Goal: Task Accomplishment & Management: Use online tool/utility

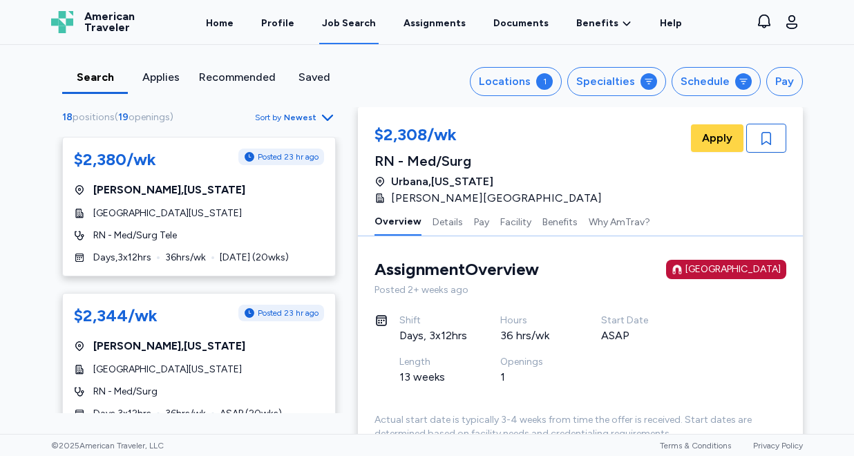
click at [285, 120] on span "Sort by Newest" at bounding box center [295, 117] width 81 height 17
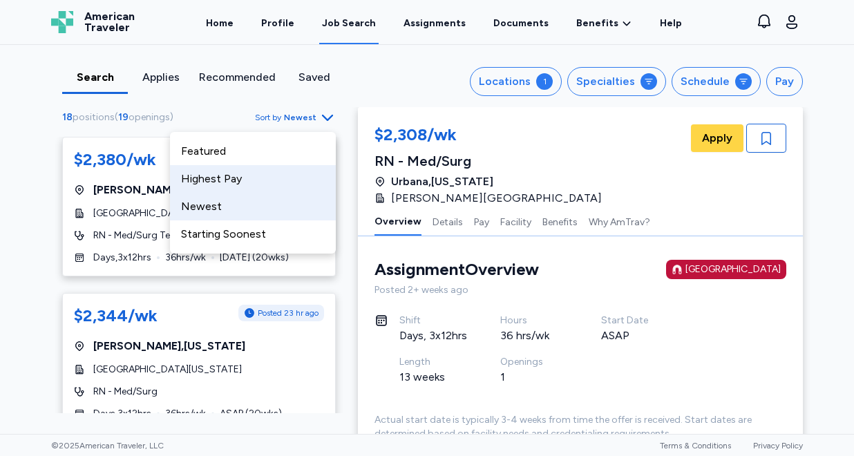
click at [250, 183] on div "Highest Pay" at bounding box center [253, 179] width 166 height 28
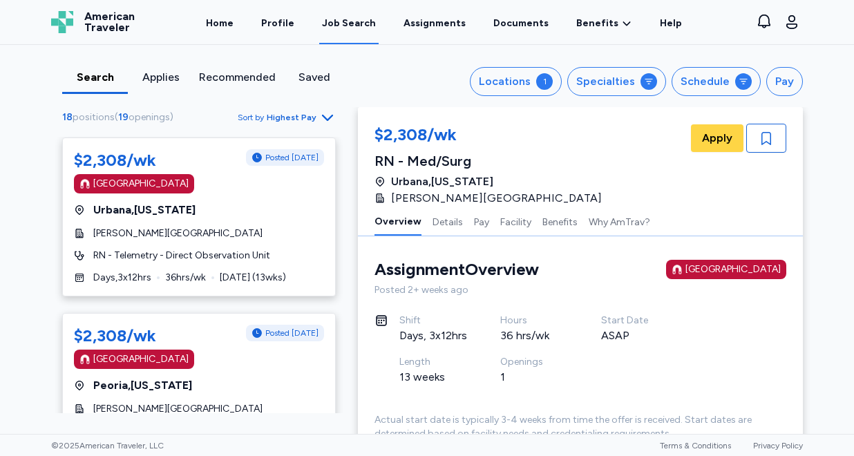
scroll to position [1288, 0]
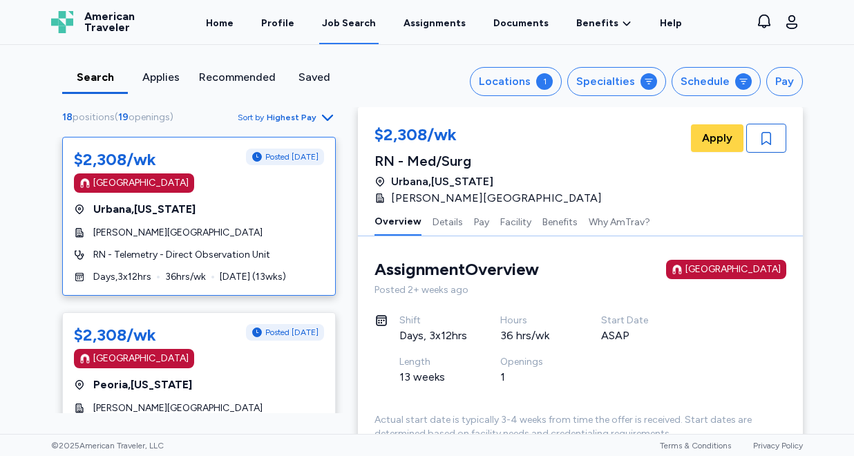
click at [273, 219] on div "$2,308/wk Posted 1 day ago Magnet Hospital Urbana , Illinois Carle Foundation H…" at bounding box center [199, 216] width 274 height 159
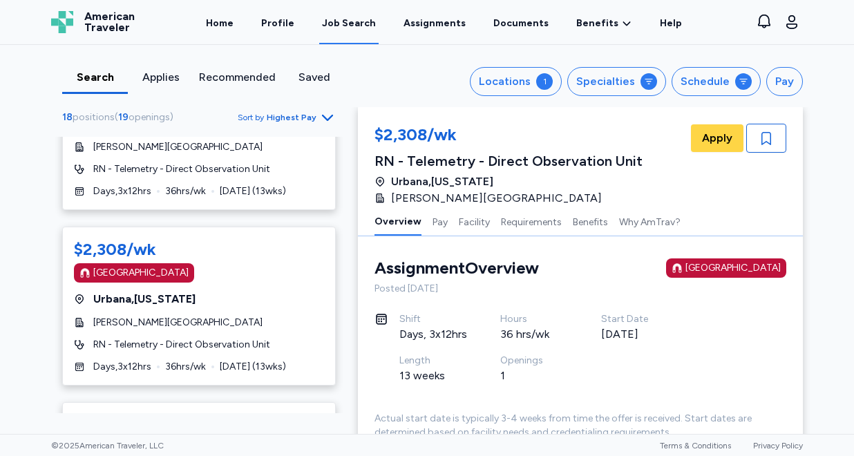
scroll to position [1729, 0]
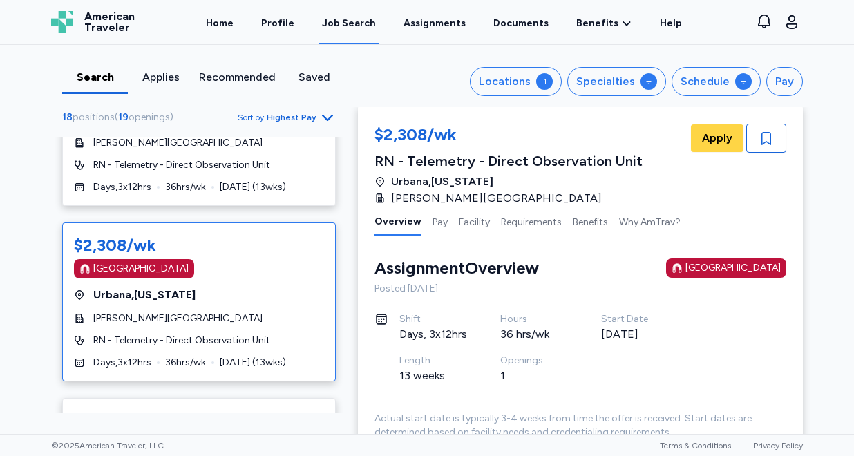
click at [279, 293] on div "Urbana , Illinois" at bounding box center [199, 295] width 250 height 17
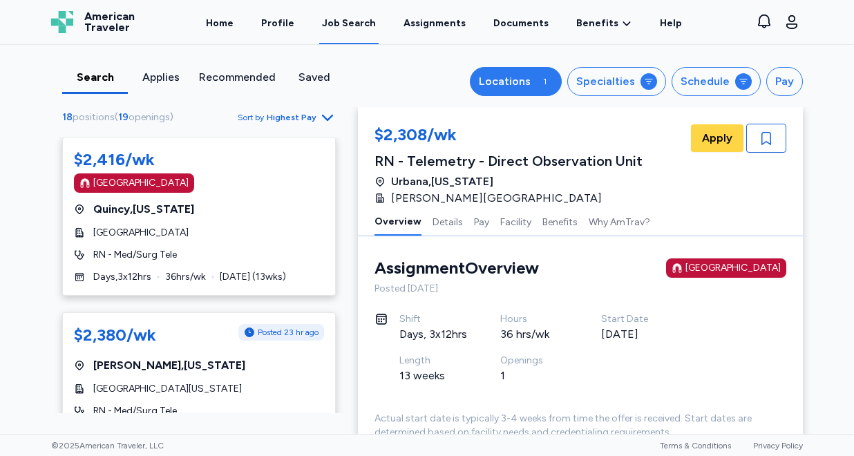
click at [540, 84] on button "Locations 1" at bounding box center [516, 81] width 92 height 29
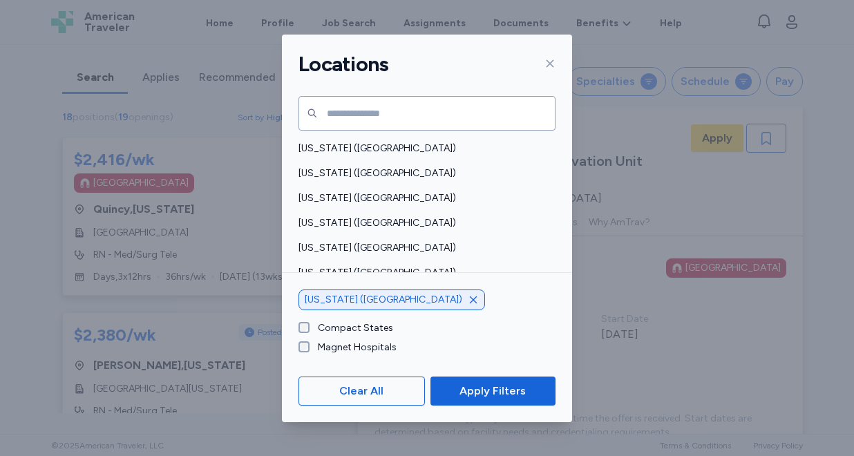
click at [468, 299] on icon "button" at bounding box center [473, 299] width 11 height 11
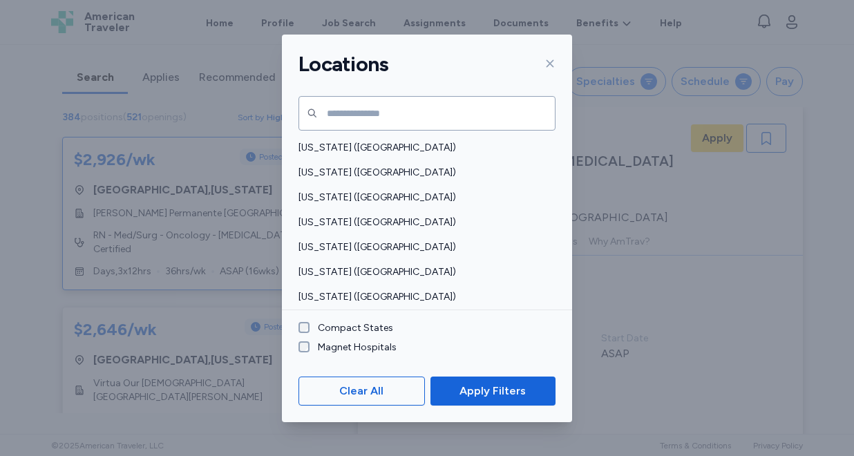
scroll to position [428, 0]
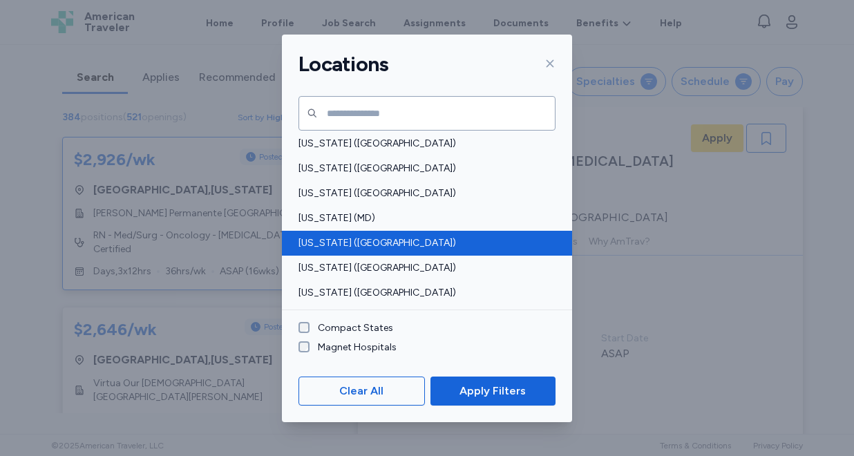
click at [386, 239] on span "Massachusetts (MA)" at bounding box center [423, 243] width 249 height 14
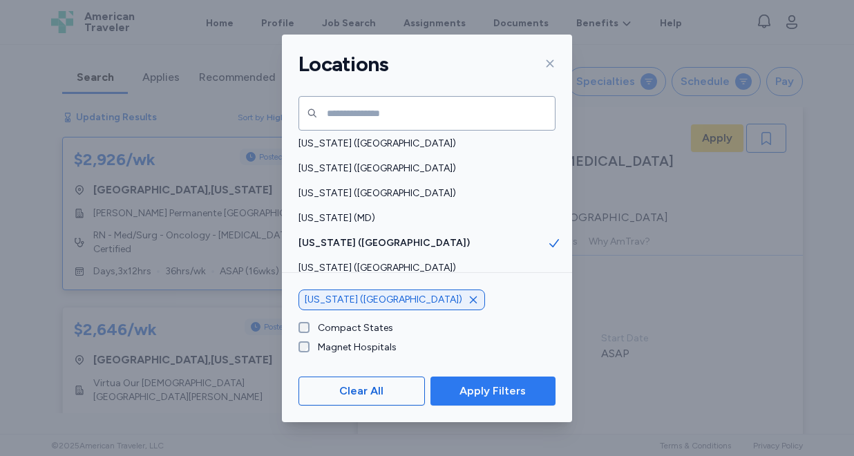
click at [491, 397] on span "Apply Filters" at bounding box center [493, 391] width 66 height 17
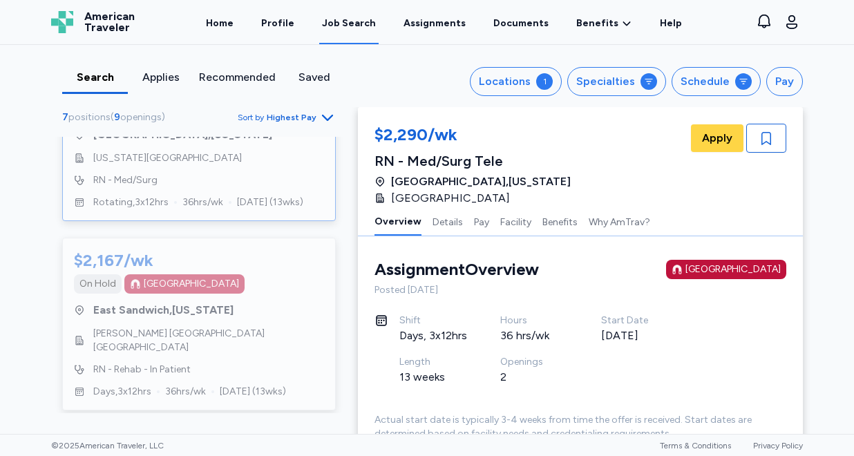
scroll to position [136, 0]
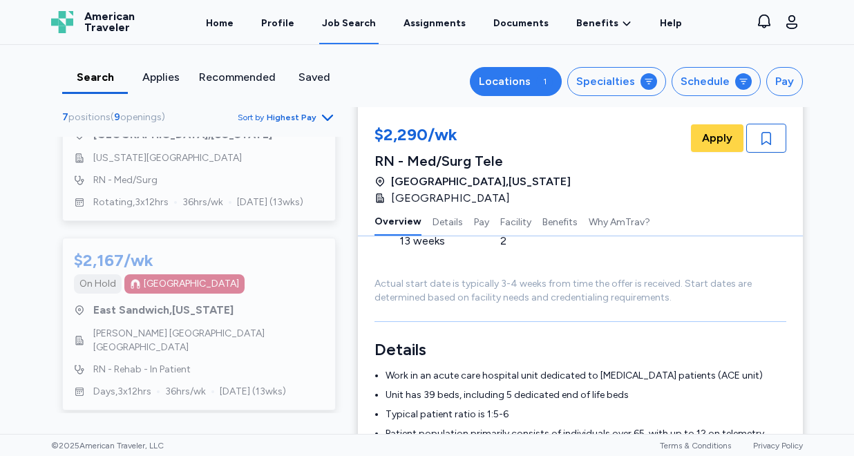
click at [543, 88] on button "Locations 1" at bounding box center [516, 81] width 92 height 29
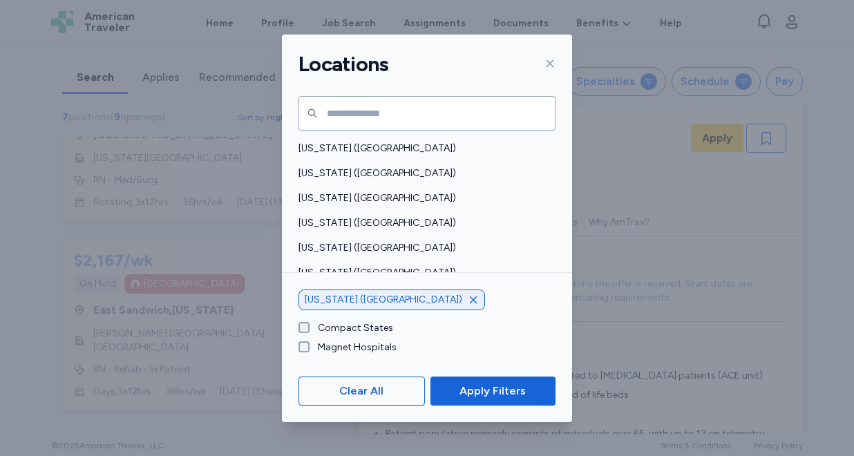
click at [468, 301] on icon "button" at bounding box center [473, 299] width 11 height 11
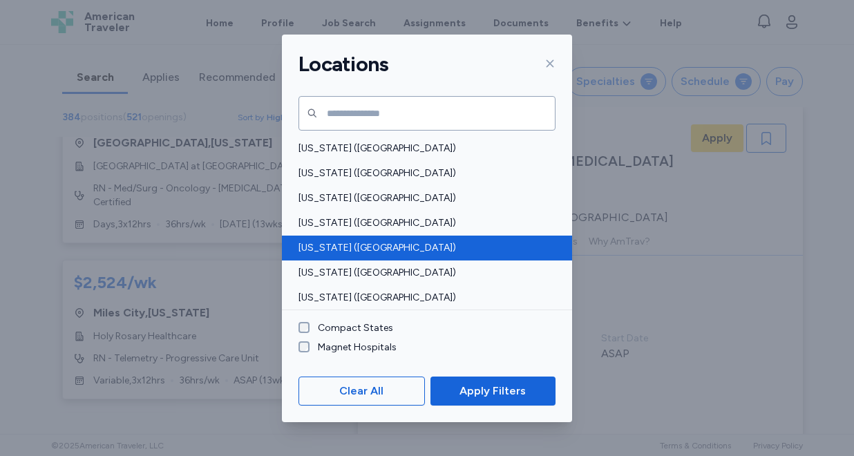
click at [362, 247] on span "California (CA)" at bounding box center [423, 248] width 249 height 14
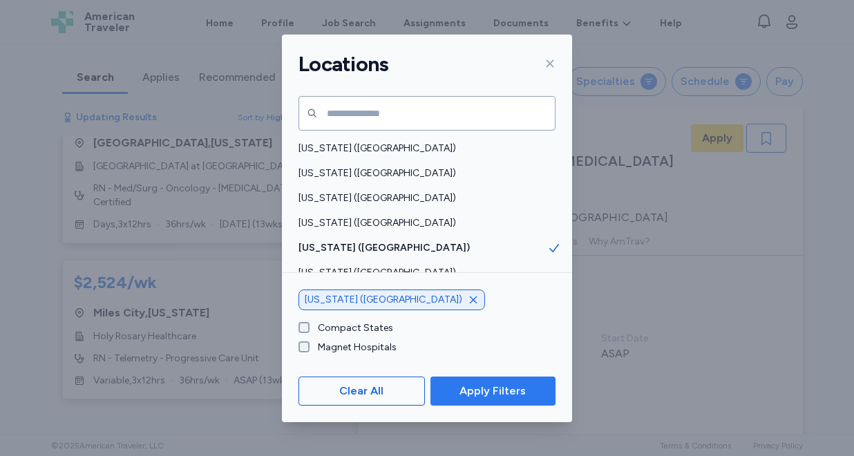
click at [510, 390] on span "Apply Filters" at bounding box center [493, 391] width 66 height 17
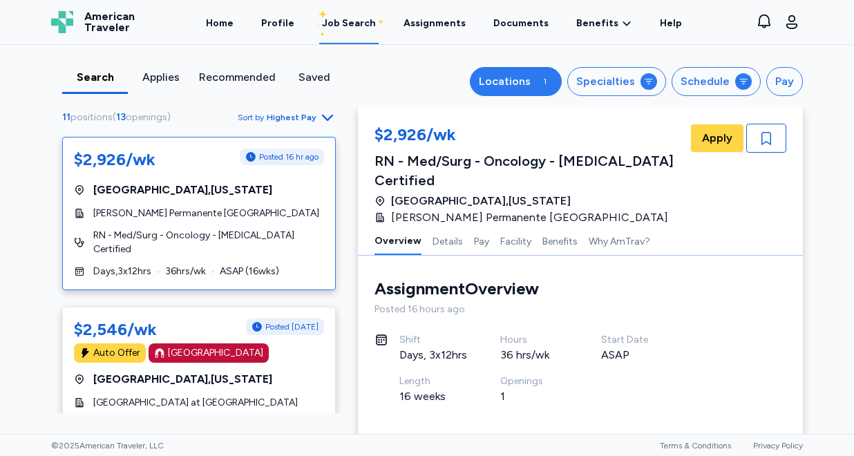
click at [531, 83] on div "Locations" at bounding box center [505, 81] width 52 height 17
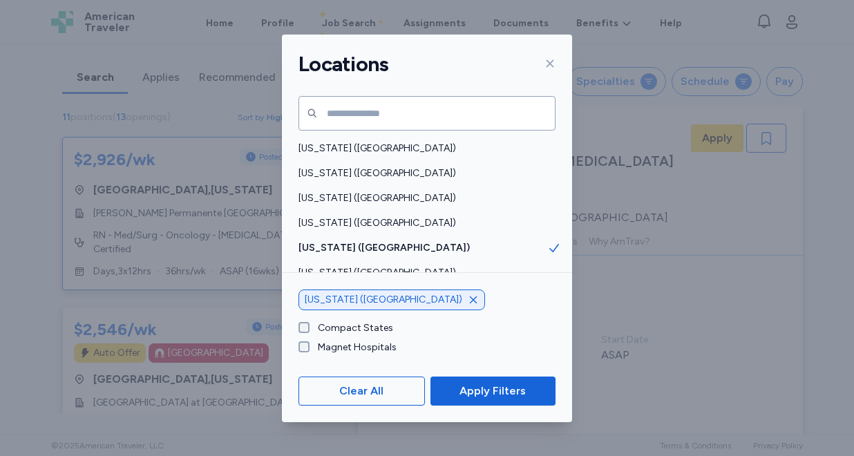
click at [470, 299] on icon "button" at bounding box center [473, 299] width 7 height 7
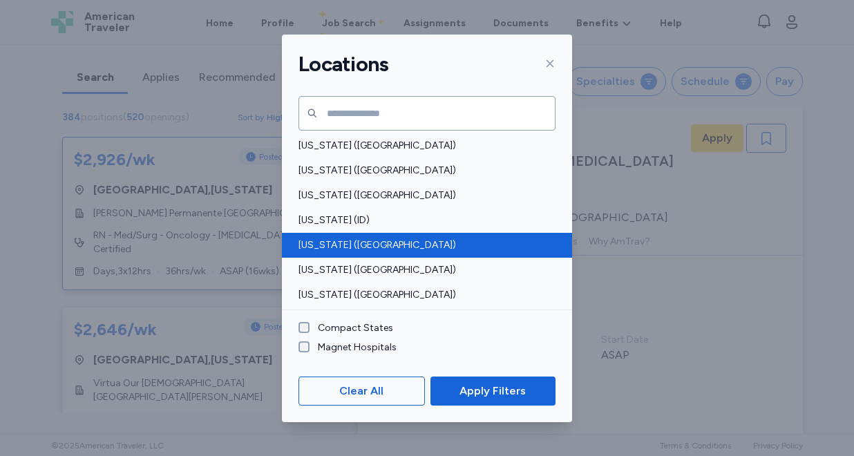
scroll to position [230, 0]
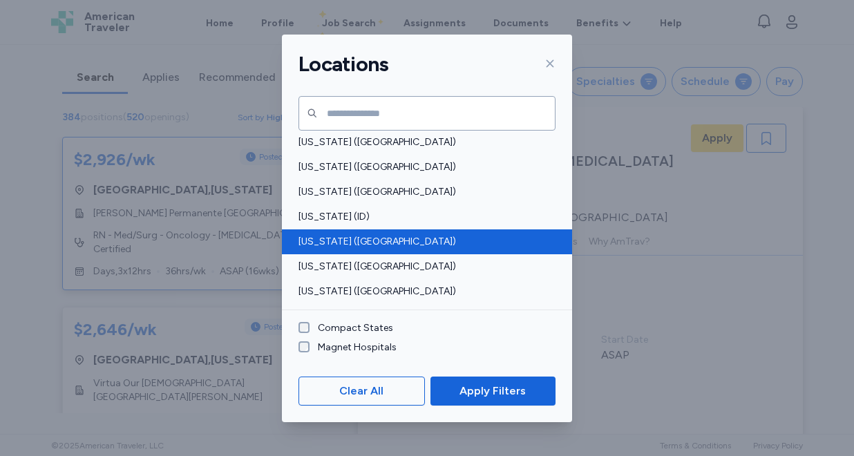
click at [345, 252] on div "Illinois (IL)" at bounding box center [427, 241] width 290 height 25
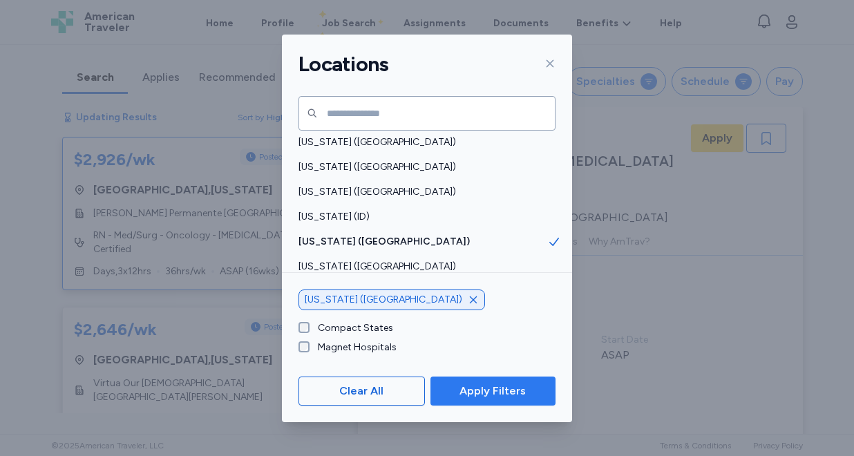
click at [474, 390] on span "Apply Filters" at bounding box center [493, 391] width 66 height 17
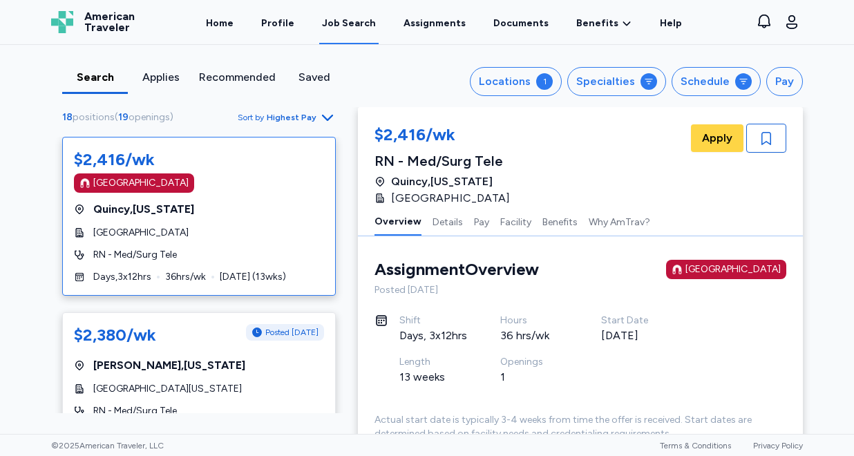
scroll to position [1, 0]
click at [285, 113] on span "Highest Pay" at bounding box center [292, 117] width 50 height 11
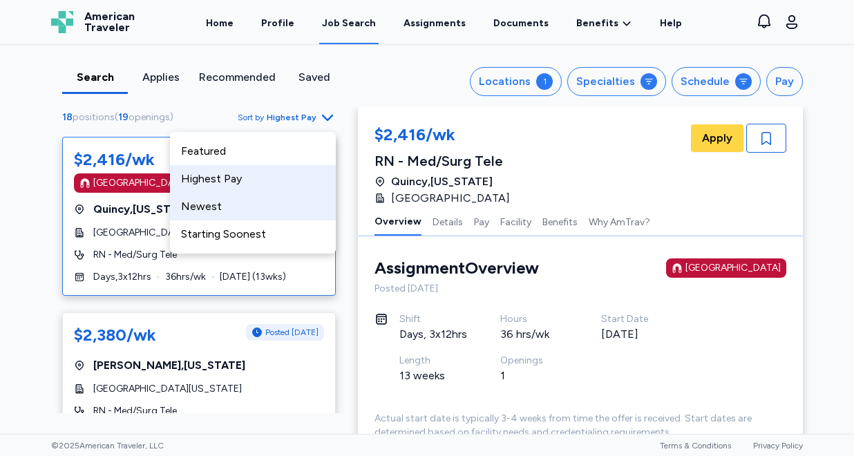
click at [252, 202] on div "Newest" at bounding box center [253, 207] width 166 height 28
